Goal: Check status: Check status

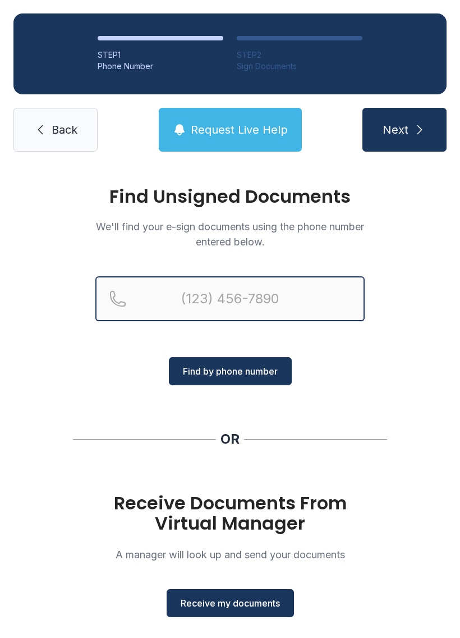
click at [203, 295] on input "Reservation phone number" at bounding box center [230, 298] width 270 height 45
type input "[PHONE_NUMBER]"
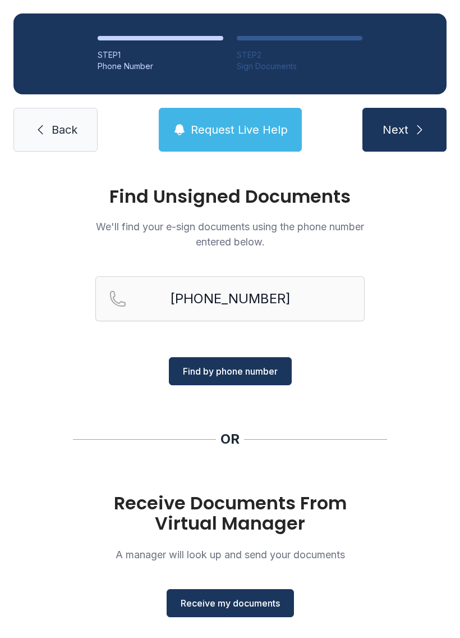
click at [267, 372] on span "Find by phone number" at bounding box center [230, 370] width 95 height 13
click at [234, 370] on span "Find by phone number" at bounding box center [230, 370] width 95 height 13
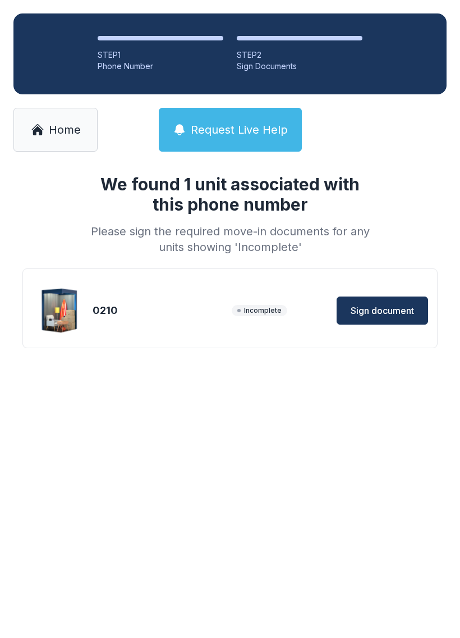
click at [391, 305] on span "Sign document" at bounding box center [382, 310] width 63 height 13
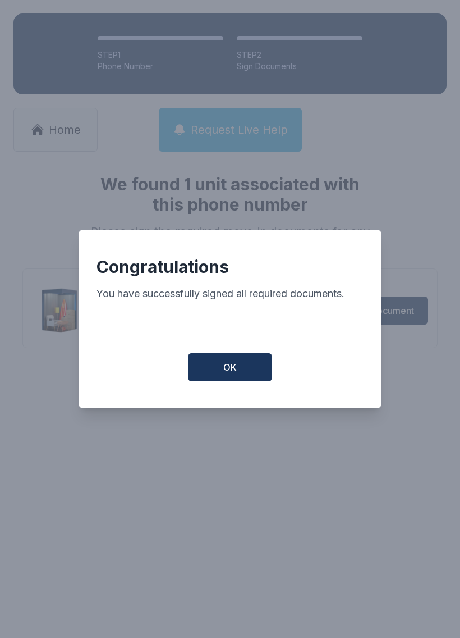
click at [246, 372] on button "OK" at bounding box center [230, 367] width 84 height 28
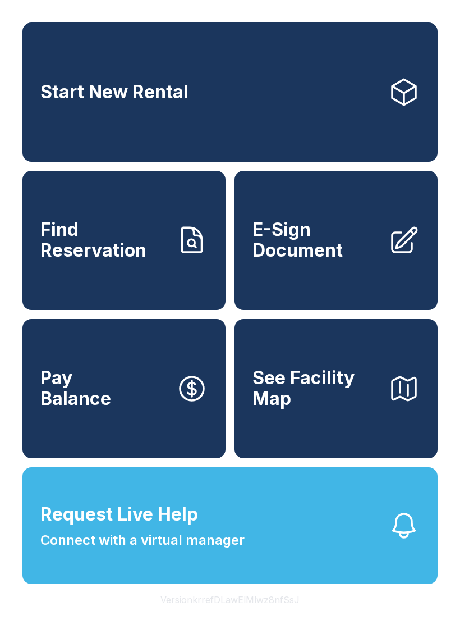
click at [114, 261] on span "Find Reservation" at bounding box center [103, 240] width 127 height 41
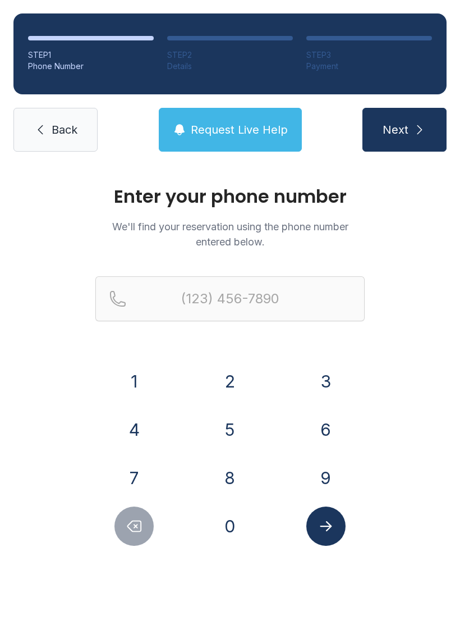
click at [133, 474] on button "7" at bounding box center [134, 477] width 39 height 39
click at [225, 526] on button "0" at bounding box center [230, 526] width 39 height 39
click at [321, 373] on button "3" at bounding box center [326, 381] width 39 height 39
click at [330, 426] on button "6" at bounding box center [326, 429] width 39 height 39
click at [230, 445] on button "5" at bounding box center [230, 429] width 39 height 39
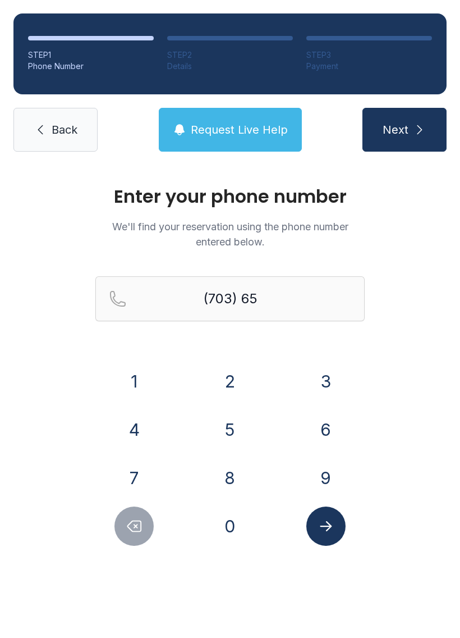
click at [328, 480] on button "9" at bounding box center [326, 477] width 39 height 39
click at [236, 434] on button "5" at bounding box center [230, 429] width 39 height 39
click at [330, 384] on button "3" at bounding box center [326, 381] width 39 height 39
click at [138, 371] on button "1" at bounding box center [134, 381] width 39 height 39
click at [329, 466] on button "9" at bounding box center [326, 477] width 39 height 39
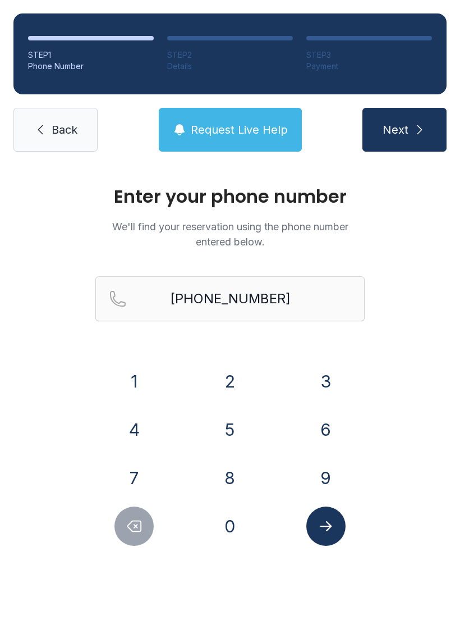
click at [325, 523] on icon "Submit lookup form" at bounding box center [326, 526] width 17 height 17
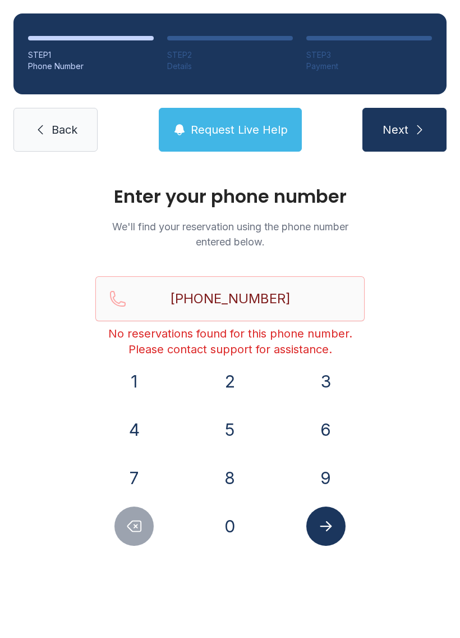
click at [137, 518] on icon "Delete number" at bounding box center [134, 526] width 17 height 17
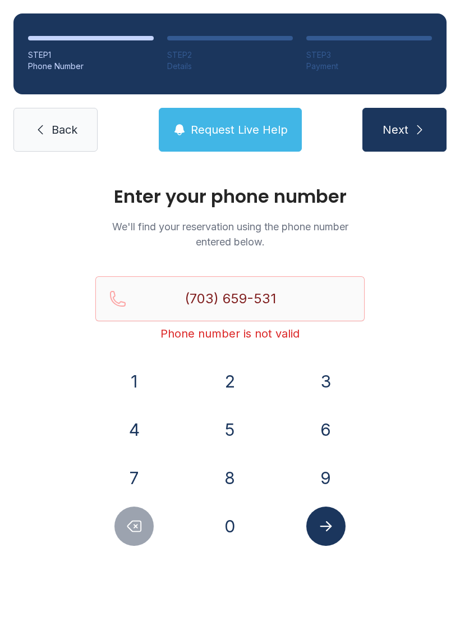
click at [131, 525] on icon "Delete number" at bounding box center [134, 526] width 17 height 17
type input "(703) 659-53"
click at [72, 131] on span "Back" at bounding box center [65, 130] width 26 height 16
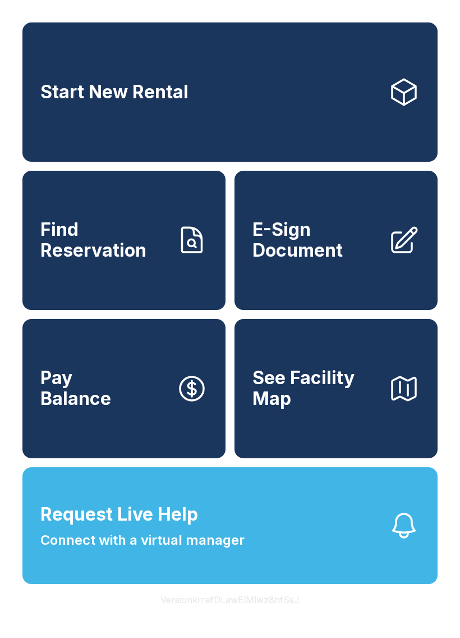
click at [344, 409] on span "See Facility Map" at bounding box center [316, 388] width 127 height 41
